Goal: Information Seeking & Learning: Learn about a topic

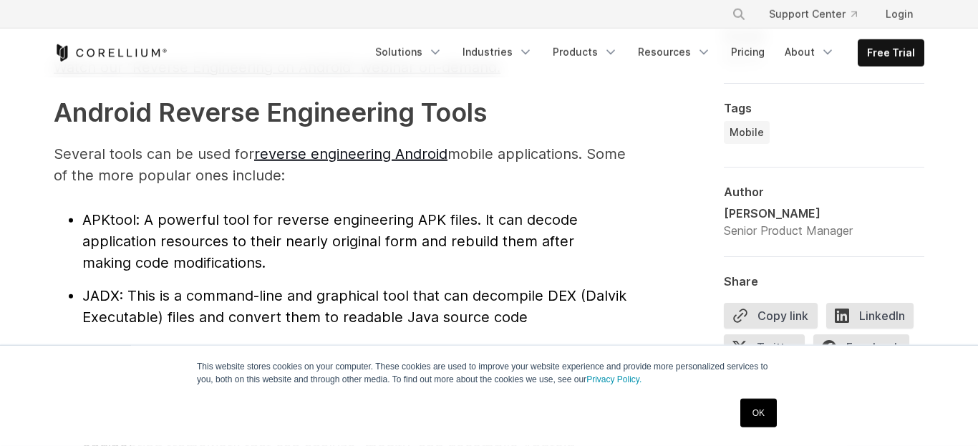
scroll to position [1877, 0]
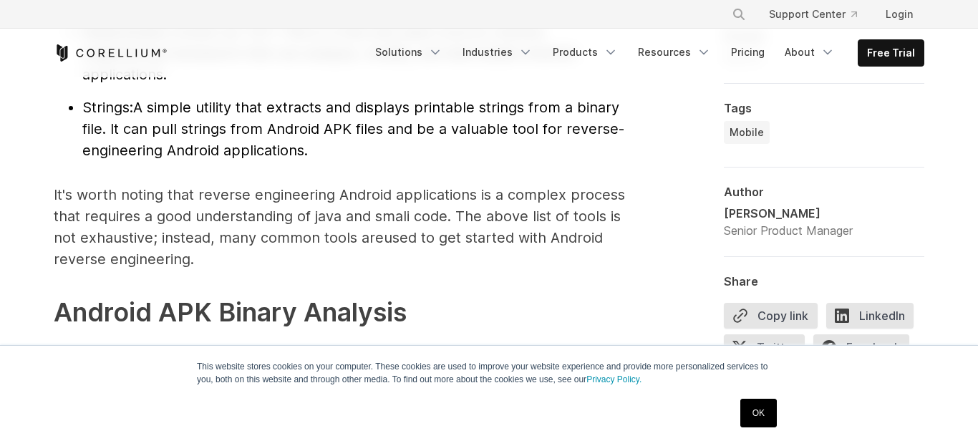
click at [766, 410] on link "OK" at bounding box center [758, 413] width 37 height 29
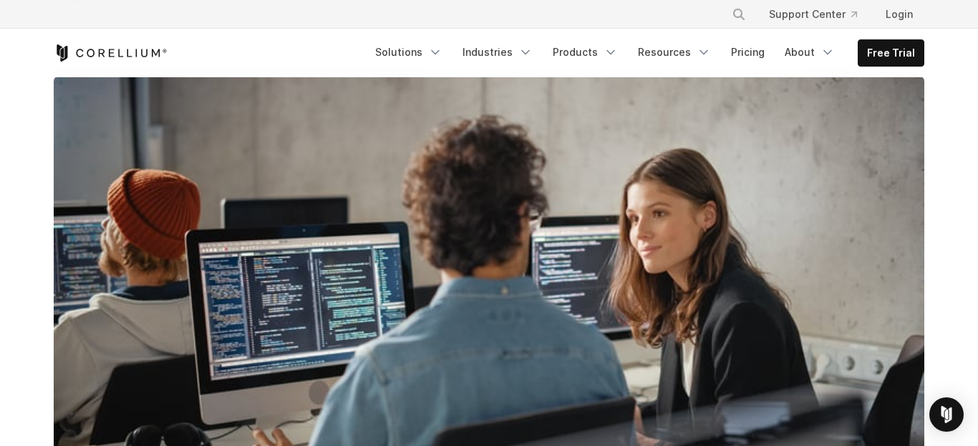
scroll to position [0, 0]
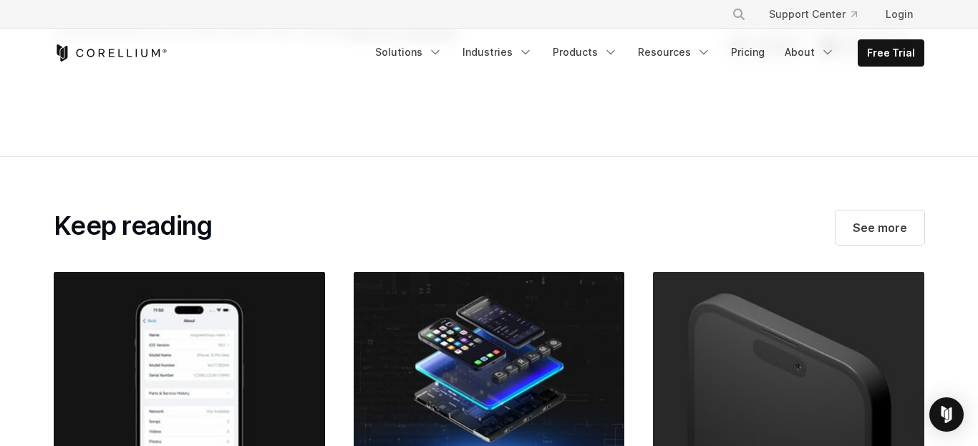
scroll to position [6225, 0]
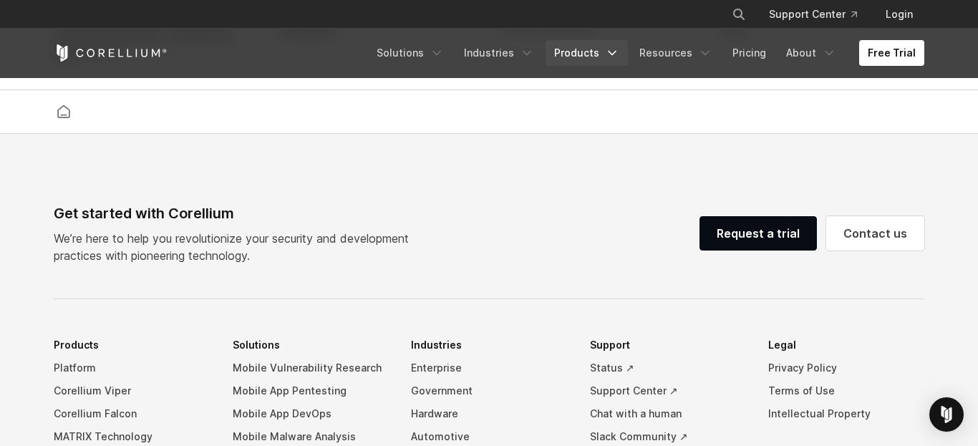
scroll to position [3063, 0]
click at [591, 53] on link "Products" at bounding box center [587, 53] width 82 height 26
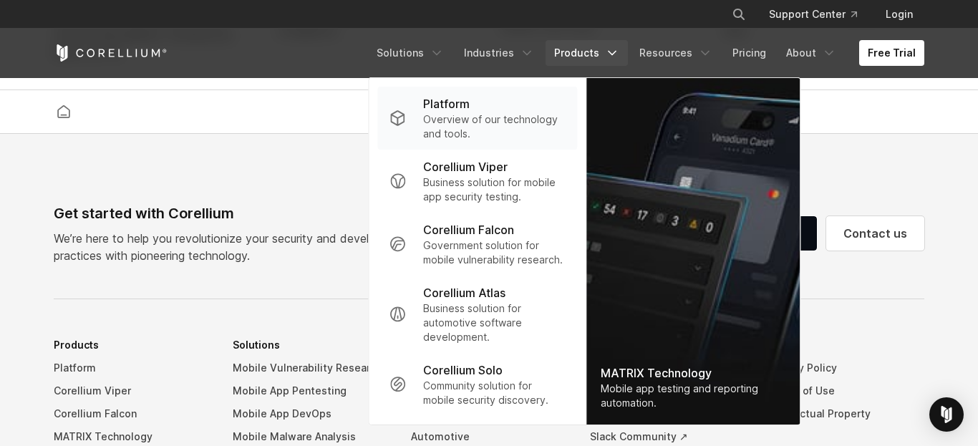
click at [440, 126] on p "Overview of our technology and tools." at bounding box center [494, 126] width 142 height 29
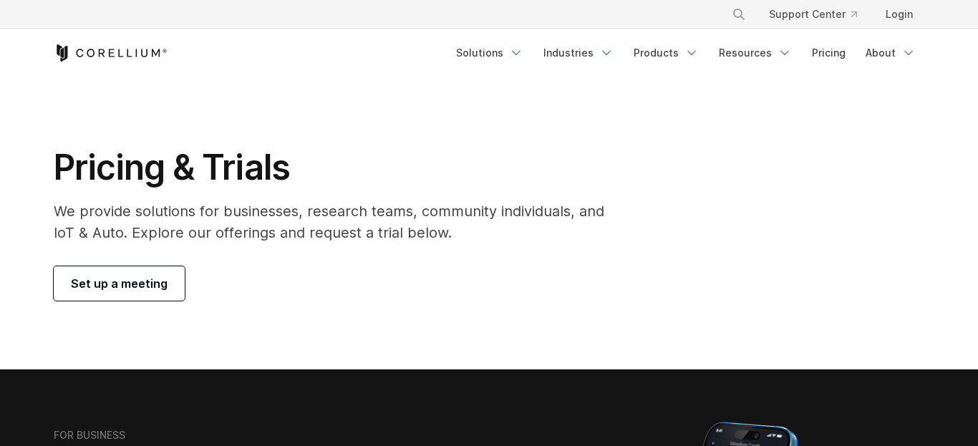
click at [690, 64] on link "Products" at bounding box center [666, 53] width 82 height 26
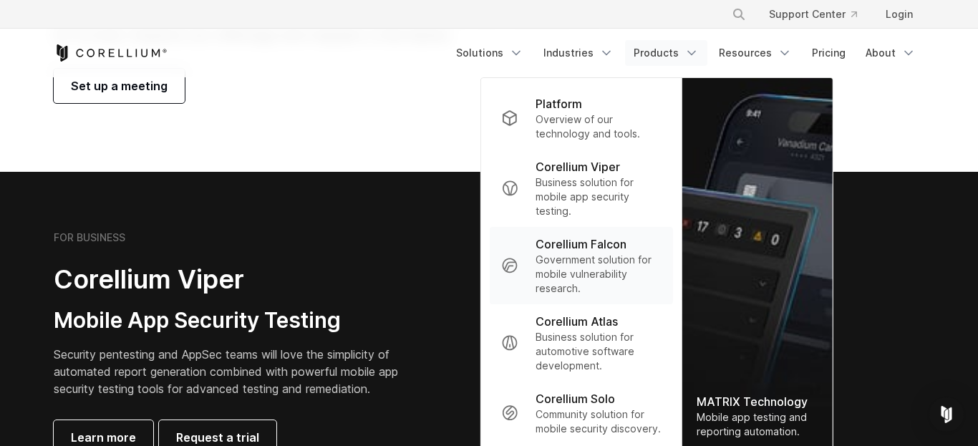
scroll to position [395, 0]
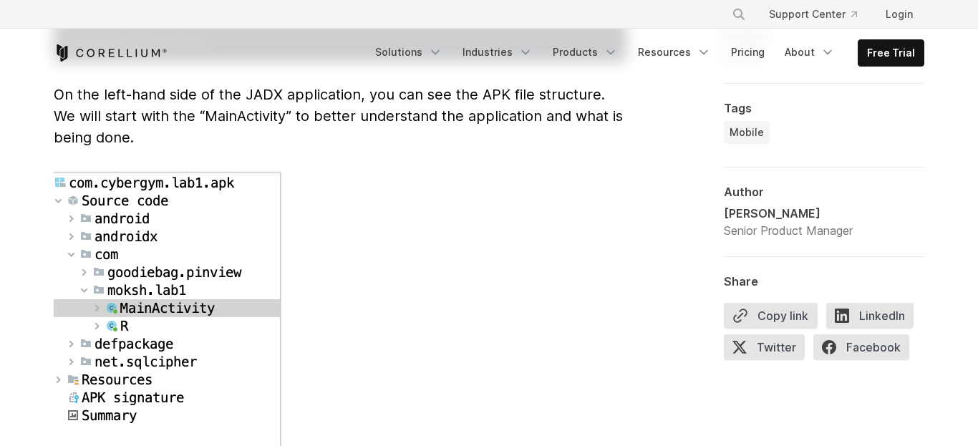
scroll to position [3854, 0]
